Goal: Transaction & Acquisition: Purchase product/service

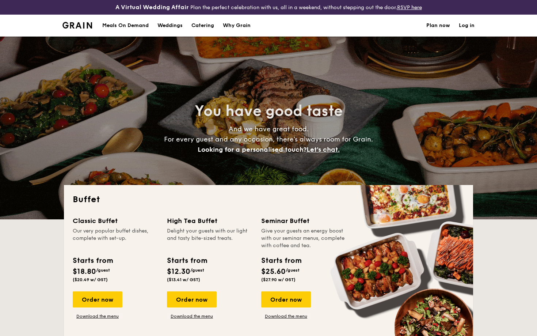
select select
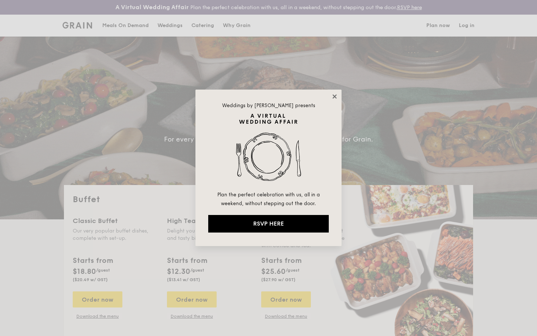
click at [334, 95] on icon at bounding box center [335, 96] width 7 height 7
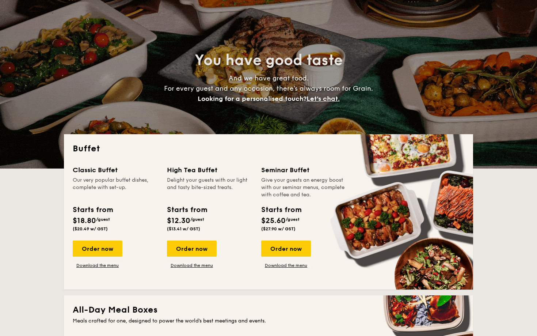
scroll to position [51, 0]
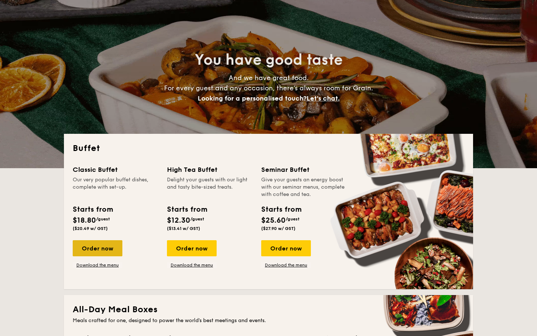
click at [98, 246] on div "Order now" at bounding box center [98, 248] width 50 height 16
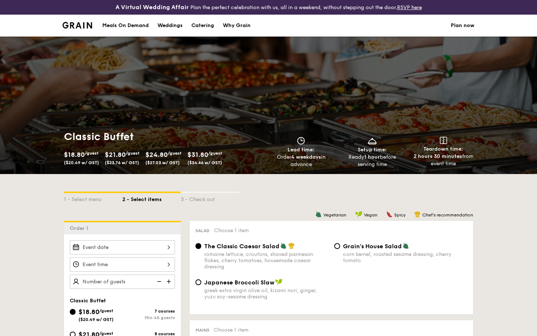
click at [132, 26] on div "Meals On Demand" at bounding box center [125, 26] width 46 height 22
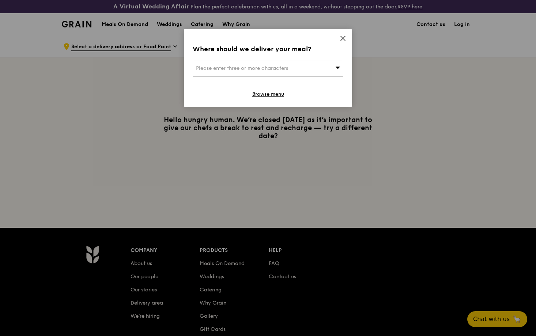
click at [273, 70] on span "Please enter three or more characters" at bounding box center [242, 68] width 92 height 6
type input "40a philips"
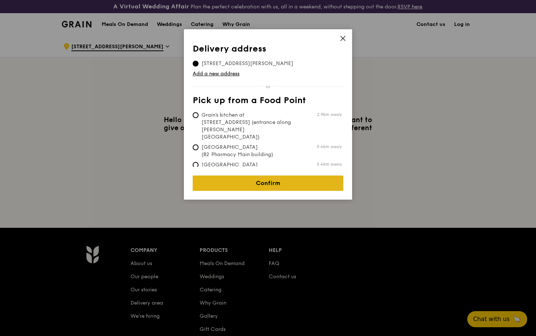
click at [278, 178] on link "Confirm" at bounding box center [268, 182] width 151 height 15
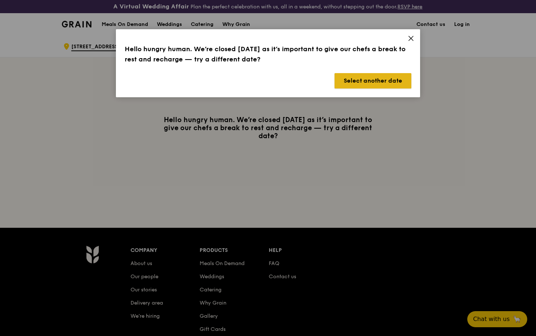
click at [355, 78] on button "Select another date" at bounding box center [373, 80] width 77 height 15
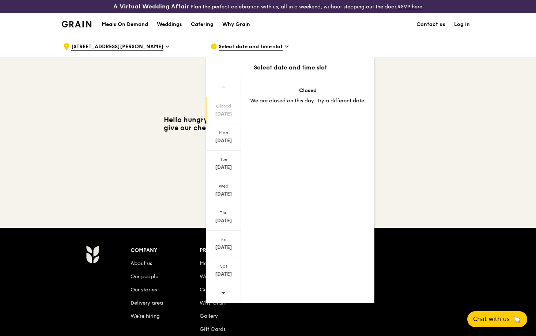
click at [223, 291] on icon at bounding box center [223, 292] width 5 height 5
click at [222, 245] on div "Oct 3" at bounding box center [223, 247] width 33 height 7
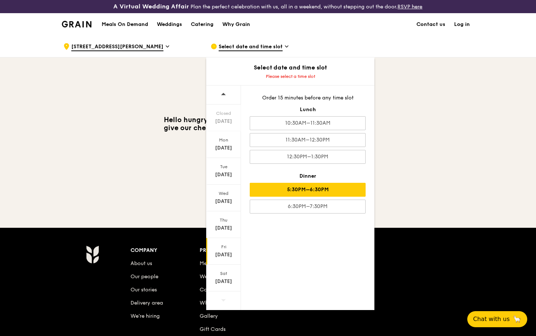
click at [331, 192] on div "5:30PM–6:30PM" at bounding box center [308, 190] width 116 height 14
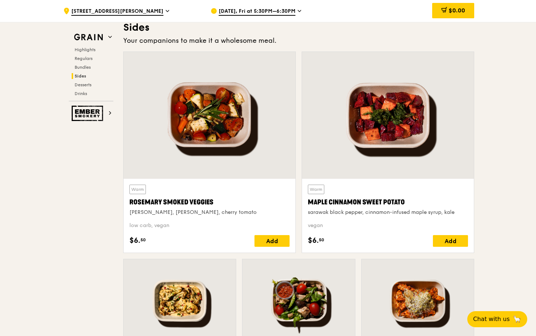
scroll to position [1711, 0]
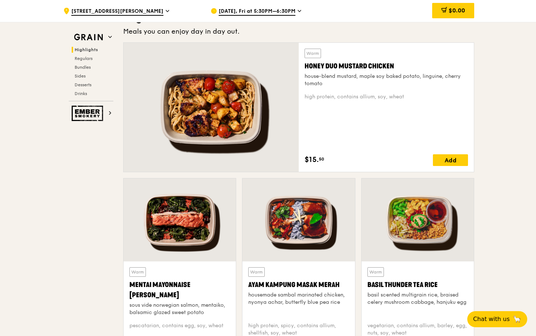
scroll to position [253, 0]
